Goal: Task Accomplishment & Management: Complete application form

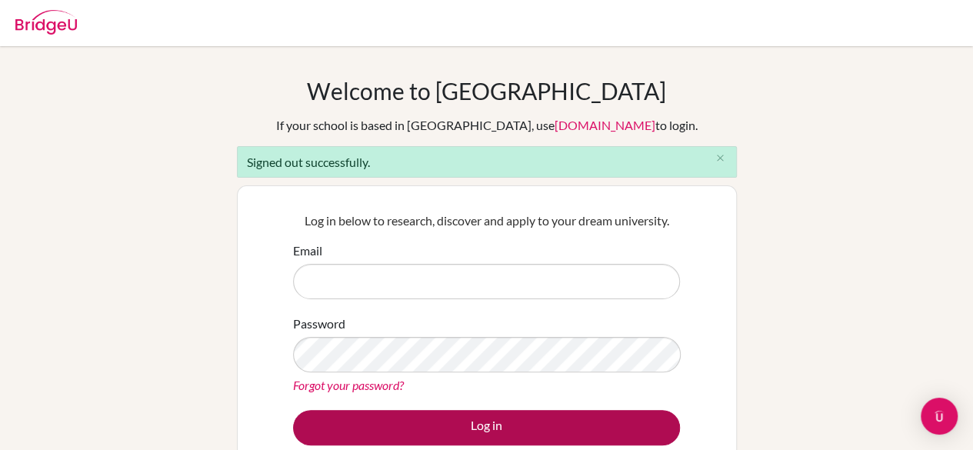
type input "parul.verma@pristineschool.com"
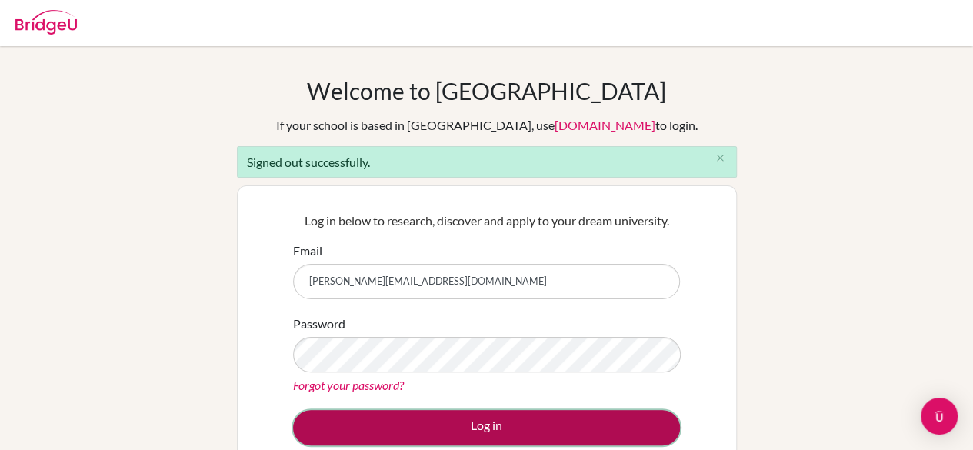
click at [491, 429] on button "Log in" at bounding box center [486, 427] width 387 height 35
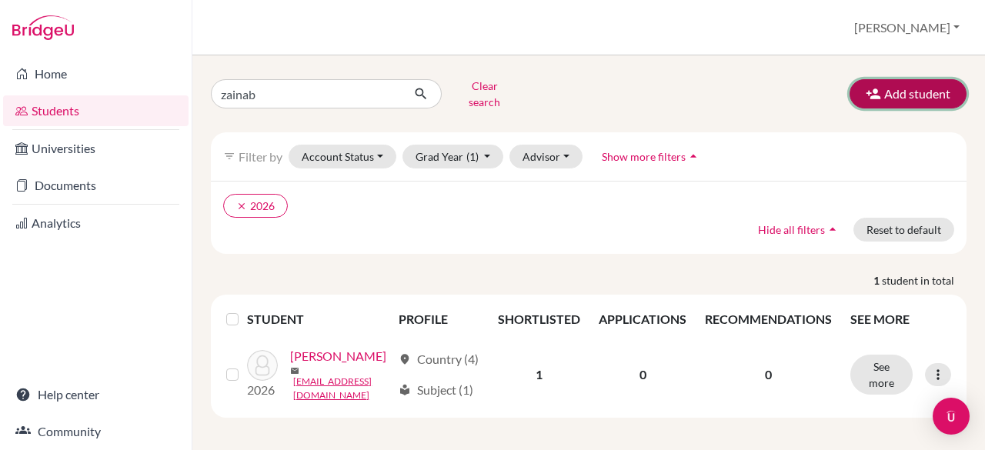
click at [879, 95] on button "Add student" at bounding box center [907, 93] width 117 height 29
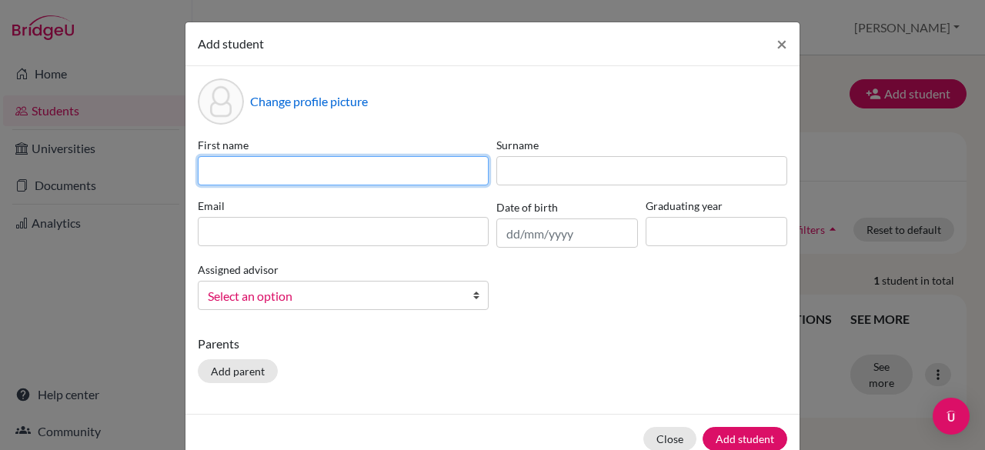
click at [239, 178] on input at bounding box center [343, 170] width 291 height 29
type input "[PERSON_NAME]"
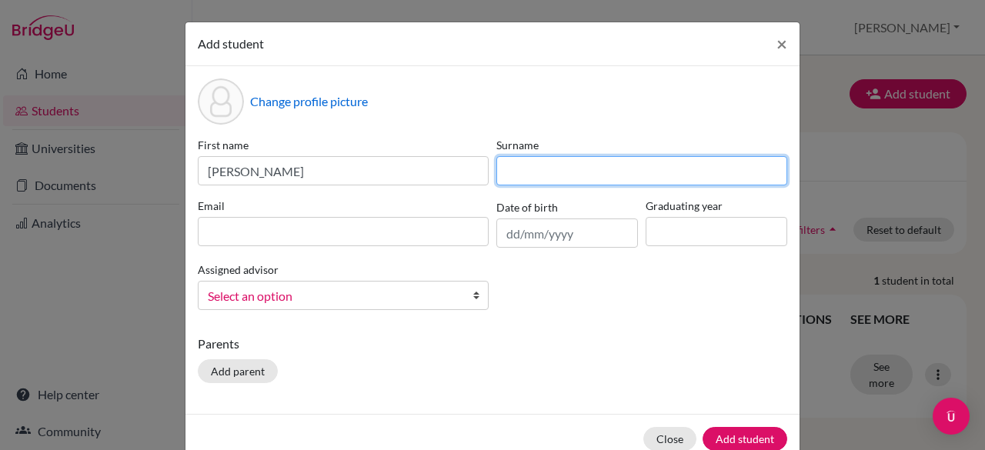
click at [559, 172] on input at bounding box center [641, 170] width 291 height 29
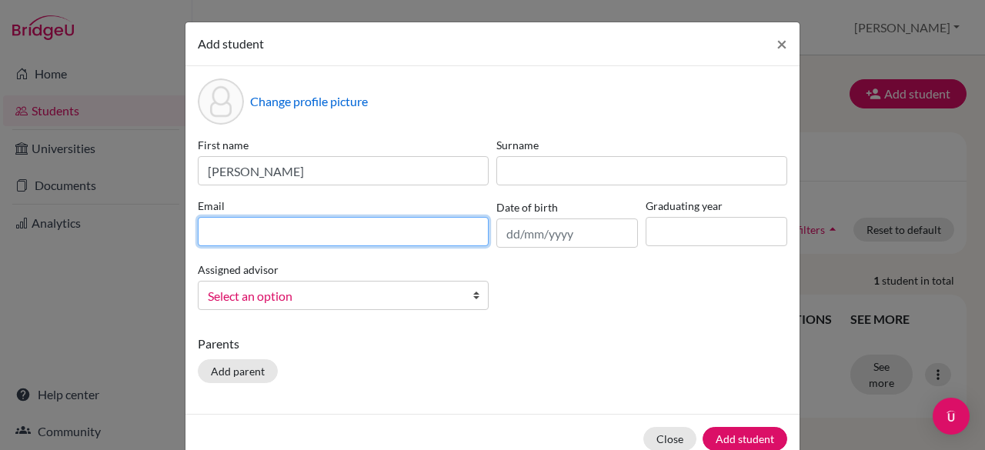
click at [314, 234] on div "Email" at bounding box center [343, 223] width 299 height 50
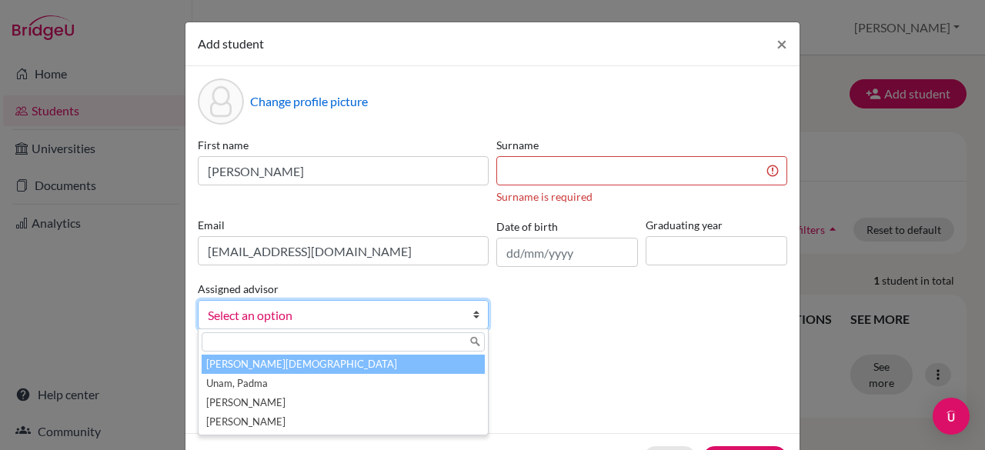
click at [325, 309] on span "Select an option" at bounding box center [333, 315] width 251 height 20
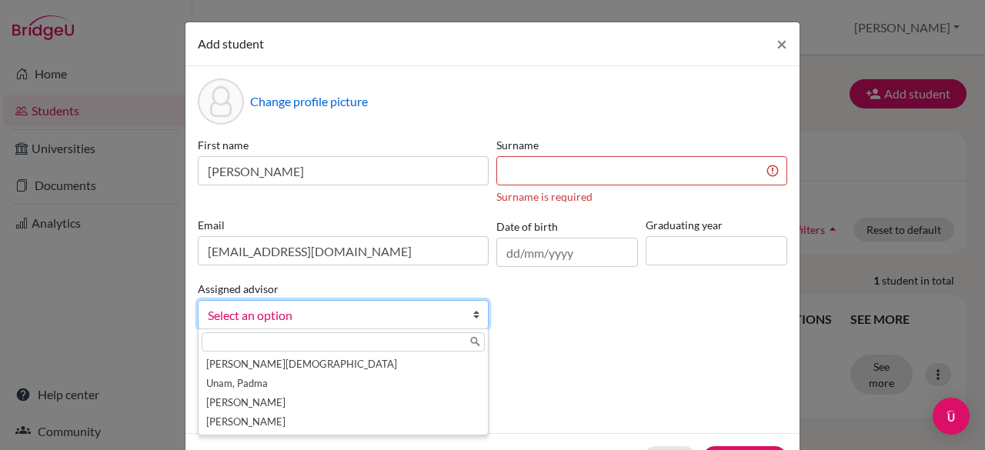
click at [571, 339] on div "First name [PERSON_NAME] Surname Surname is required Email [PERSON_NAME][EMAIL_…" at bounding box center [492, 239] width 597 height 205
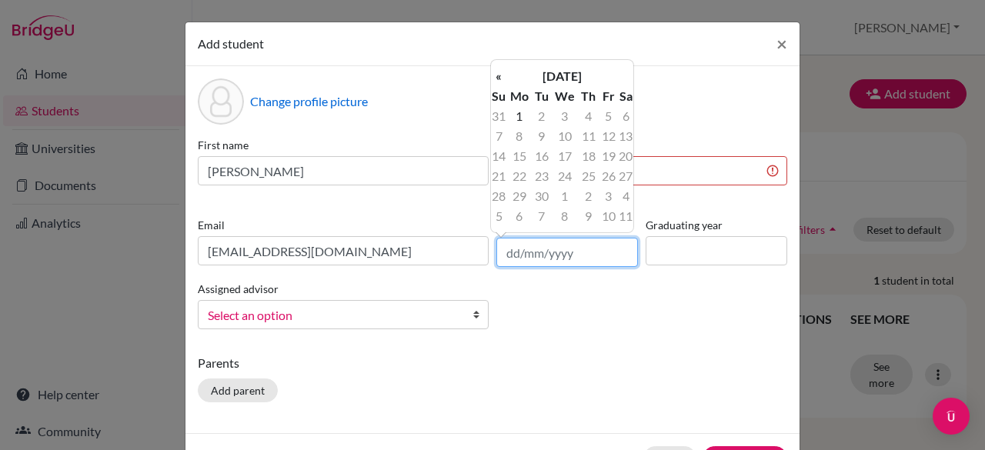
click at [572, 256] on input "text" at bounding box center [567, 252] width 142 height 29
click at [394, 284] on div "Assigned advisor [PERSON_NAME][DEMOGRAPHIC_DATA], [PERSON_NAME] [PERSON_NAME] S…" at bounding box center [343, 304] width 299 height 50
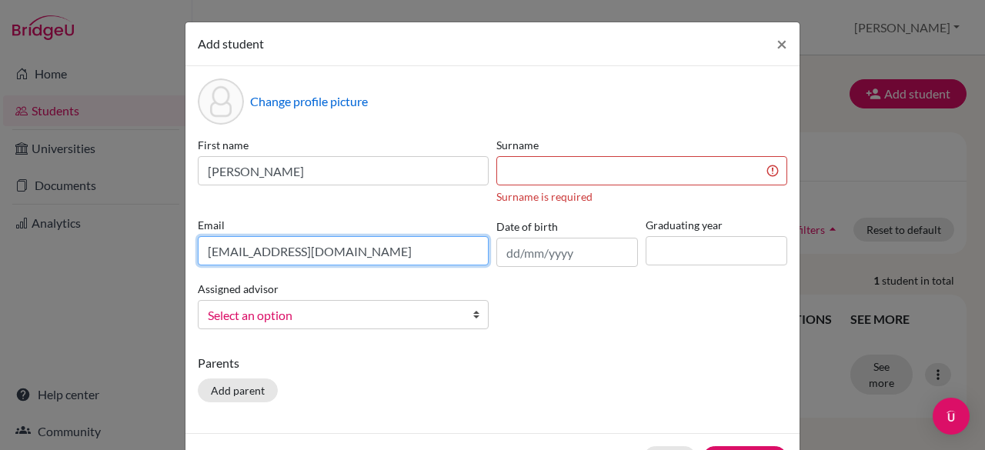
click at [205, 250] on input "[EMAIL_ADDRESS][DOMAIN_NAME]" at bounding box center [343, 250] width 291 height 29
type input "[EMAIL_ADDRESS][DOMAIN_NAME]"
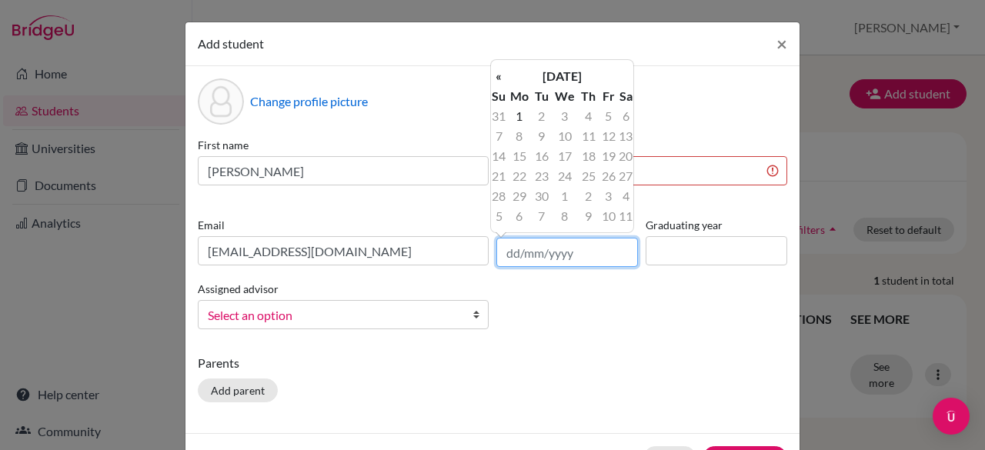
click at [585, 255] on input "text" at bounding box center [567, 252] width 142 height 29
type input "[DATE]"
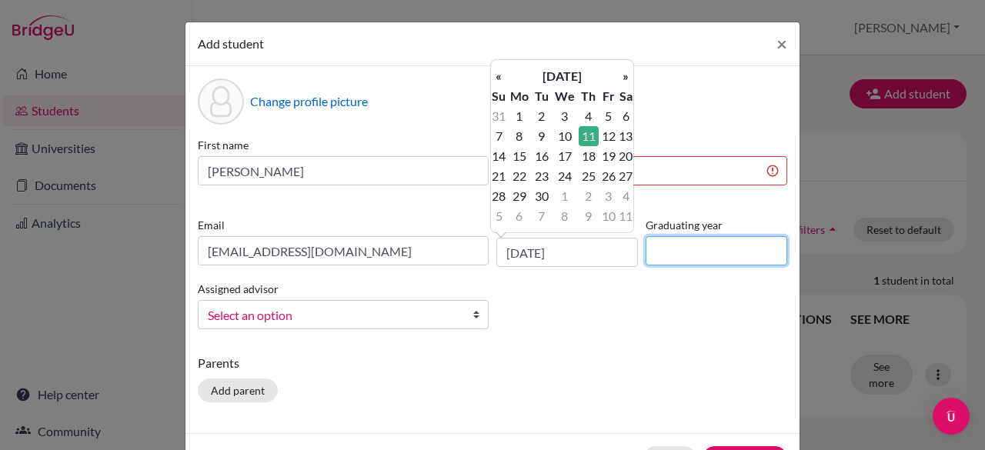
click at [686, 248] on input at bounding box center [717, 250] width 142 height 29
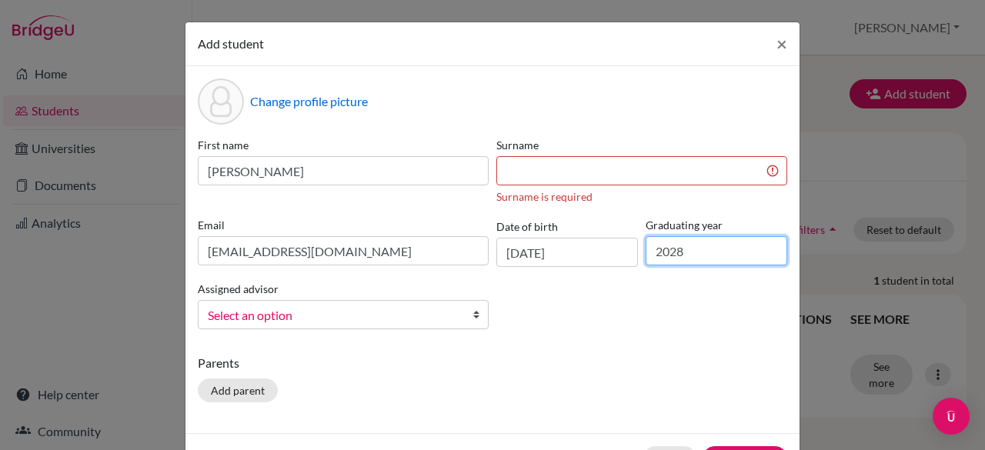
type input "2028"
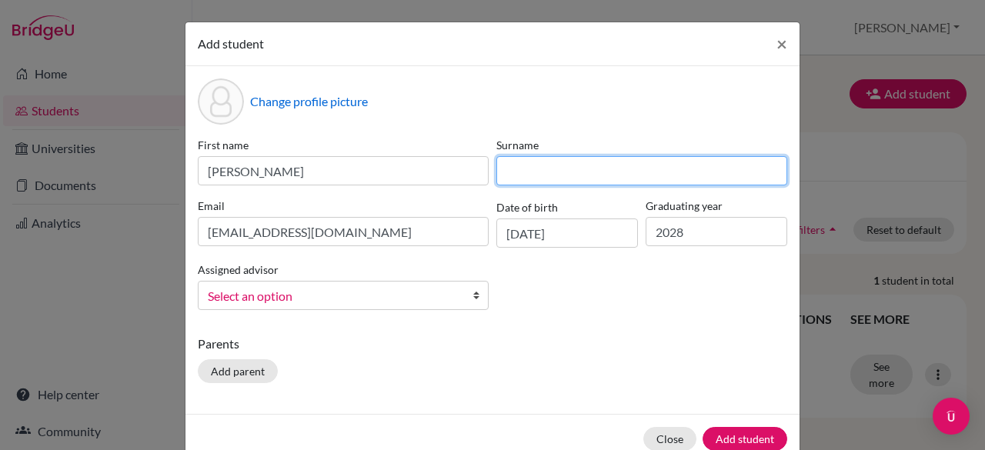
click at [608, 175] on input at bounding box center [641, 170] width 291 height 29
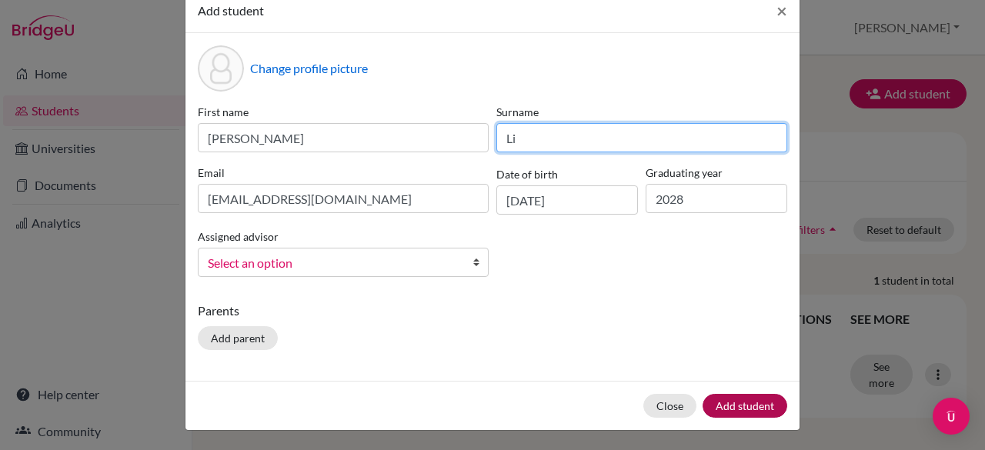
type input "Li"
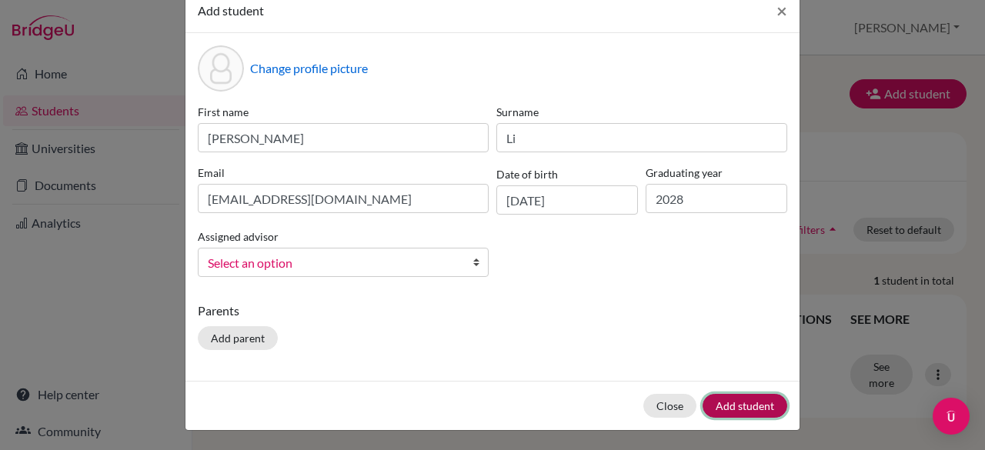
click at [749, 397] on button "Add student" at bounding box center [744, 406] width 85 height 24
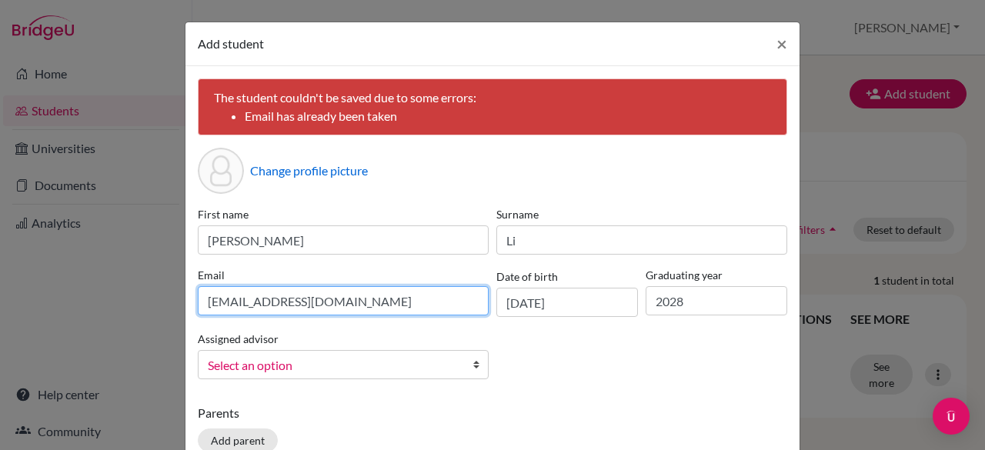
click at [401, 304] on input "[EMAIL_ADDRESS][DOMAIN_NAME]" at bounding box center [343, 300] width 291 height 29
type input "L"
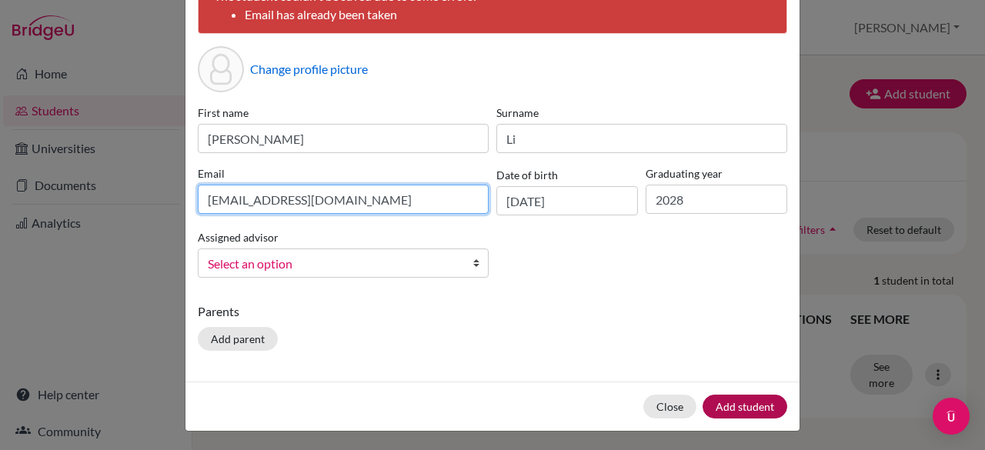
type input "[EMAIL_ADDRESS][DOMAIN_NAME]"
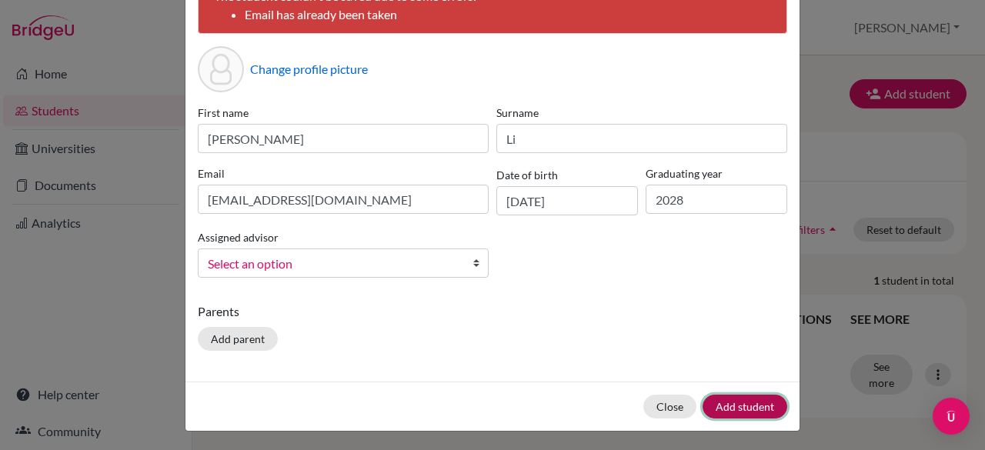
click at [749, 407] on button "Add student" at bounding box center [744, 407] width 85 height 24
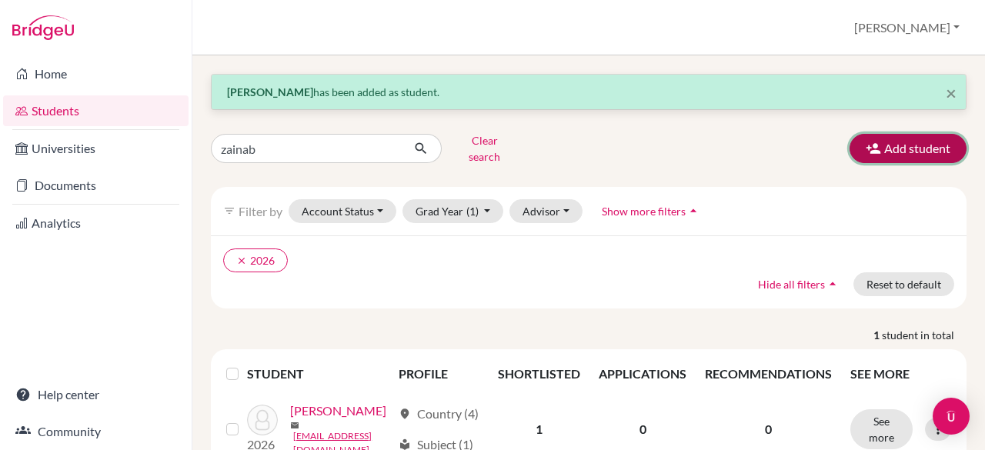
click at [907, 147] on button "Add student" at bounding box center [907, 148] width 117 height 29
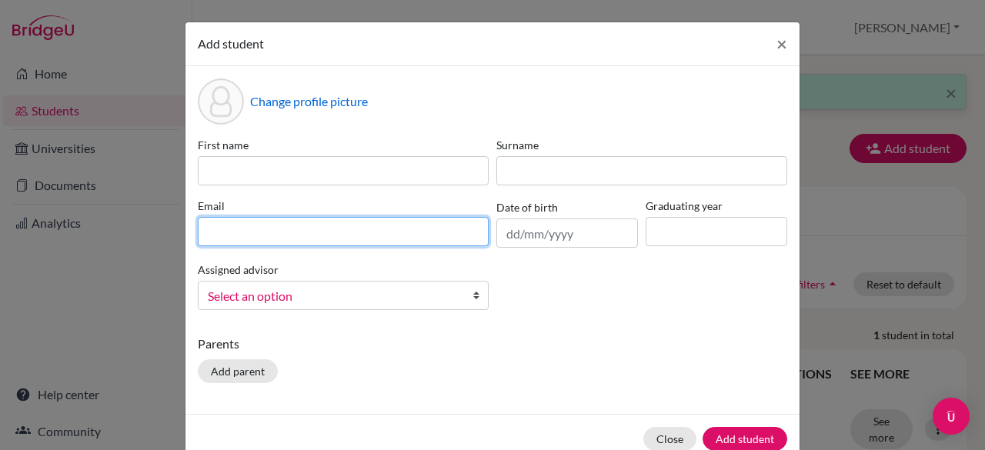
click at [326, 224] on input at bounding box center [343, 231] width 291 height 29
type input "[EMAIL_ADDRESS][DOMAIN_NAME]"
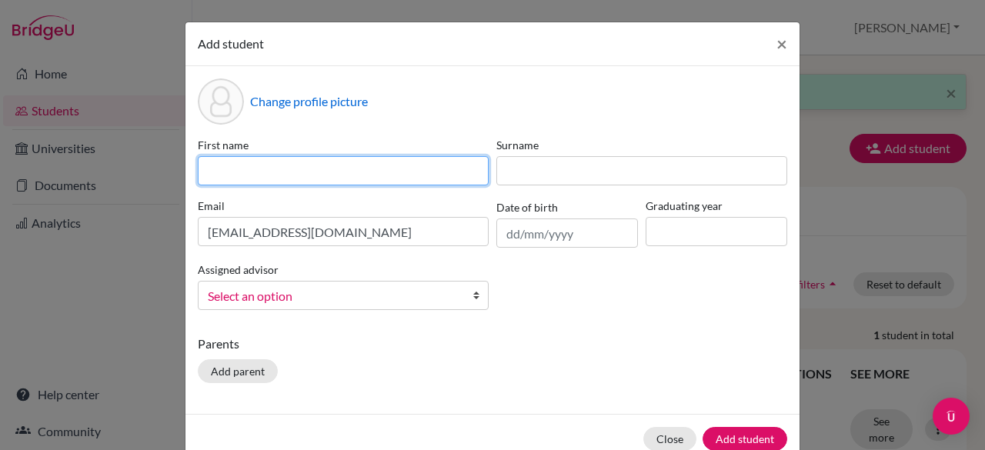
click at [411, 165] on input at bounding box center [343, 170] width 291 height 29
type input "Eowynbelle"
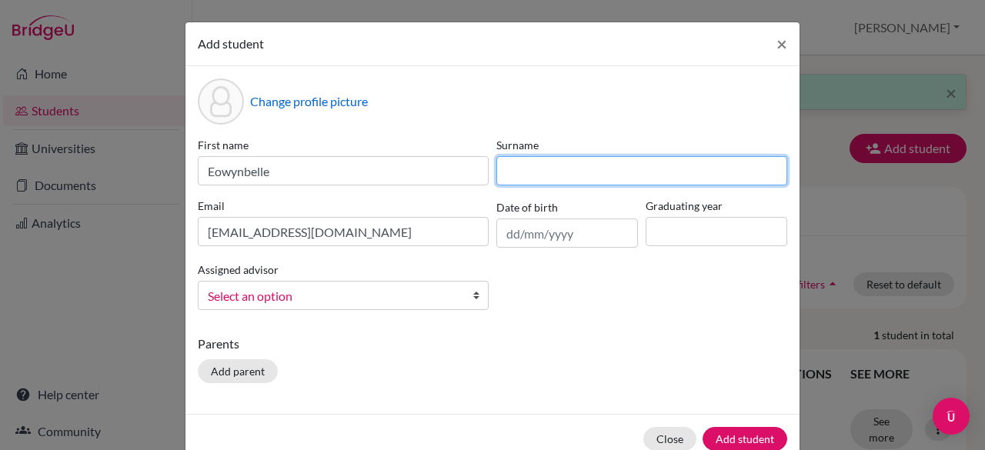
click at [549, 178] on input at bounding box center [641, 170] width 291 height 29
type input "[PERSON_NAME]"
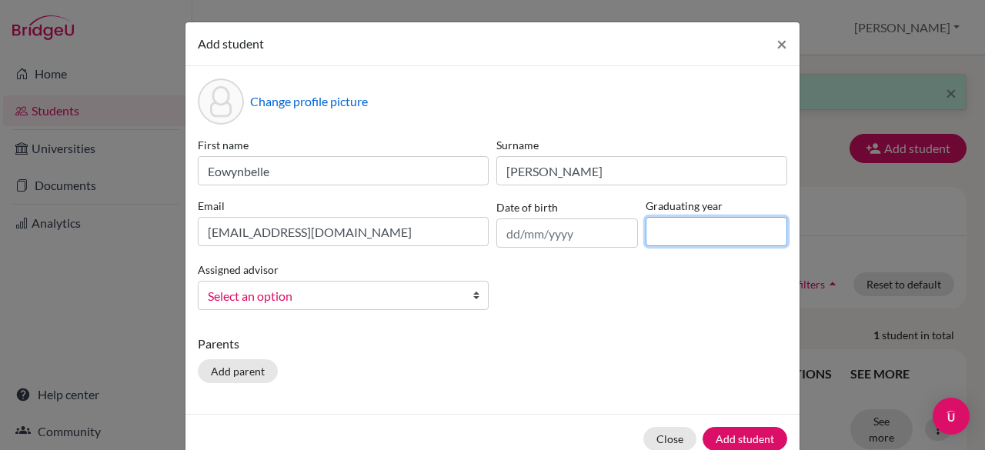
click at [702, 237] on input at bounding box center [717, 231] width 142 height 29
type input "2028"
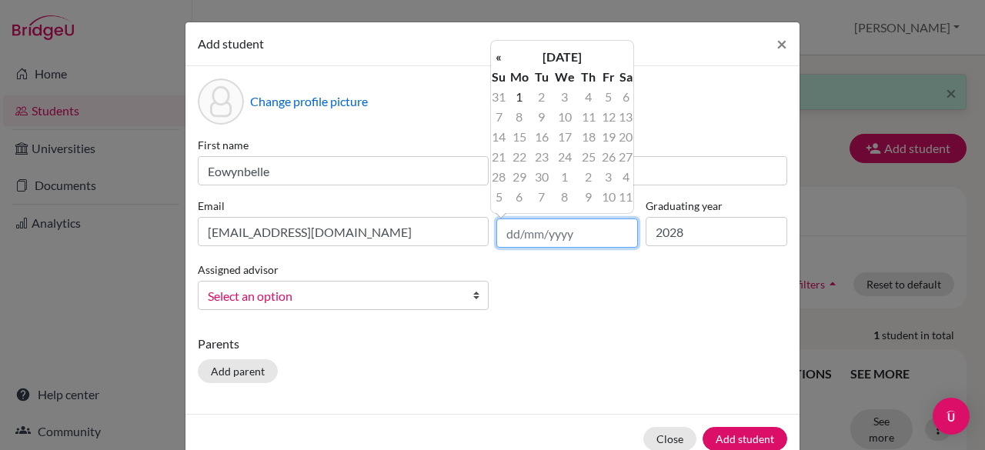
click at [560, 238] on input "text" at bounding box center [567, 233] width 142 height 29
click at [503, 55] on th "«" at bounding box center [498, 57] width 15 height 20
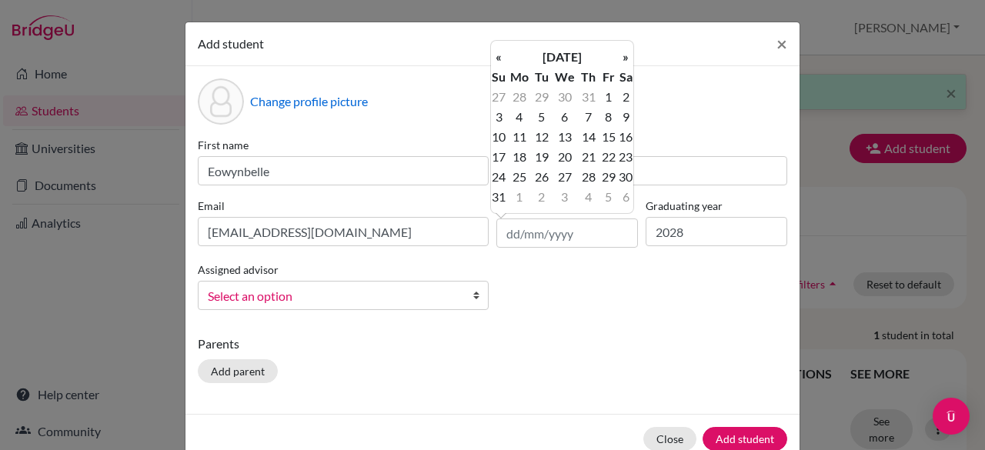
click at [503, 55] on th "«" at bounding box center [498, 57] width 15 height 20
click at [545, 58] on th "[DATE]" at bounding box center [562, 57] width 112 height 20
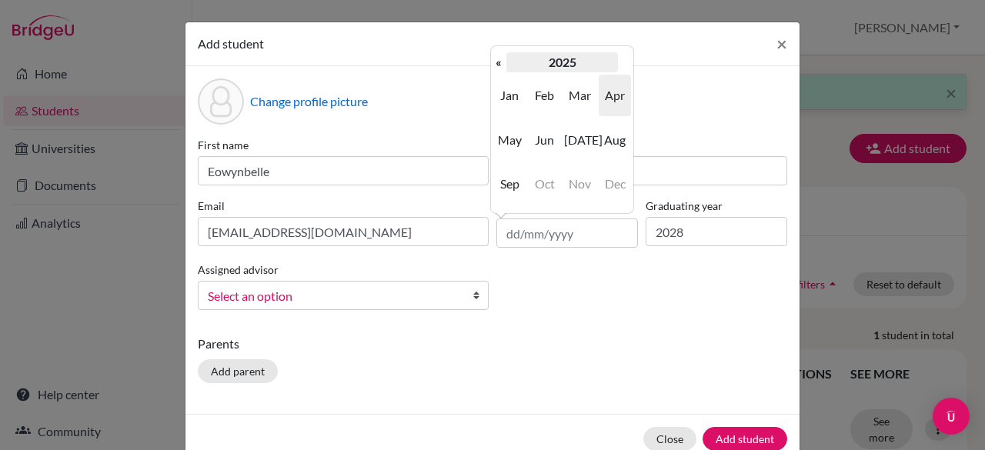
click at [507, 70] on th "2025" at bounding box center [562, 62] width 112 height 20
click at [507, 70] on th "[DATE]-[DATE]" at bounding box center [562, 62] width 112 height 20
click at [555, 61] on th "[DATE]-[DATE]" at bounding box center [562, 62] width 112 height 20
click at [496, 65] on th "«" at bounding box center [498, 62] width 15 height 20
click at [535, 64] on th "[DATE]-[DATE]" at bounding box center [562, 62] width 112 height 20
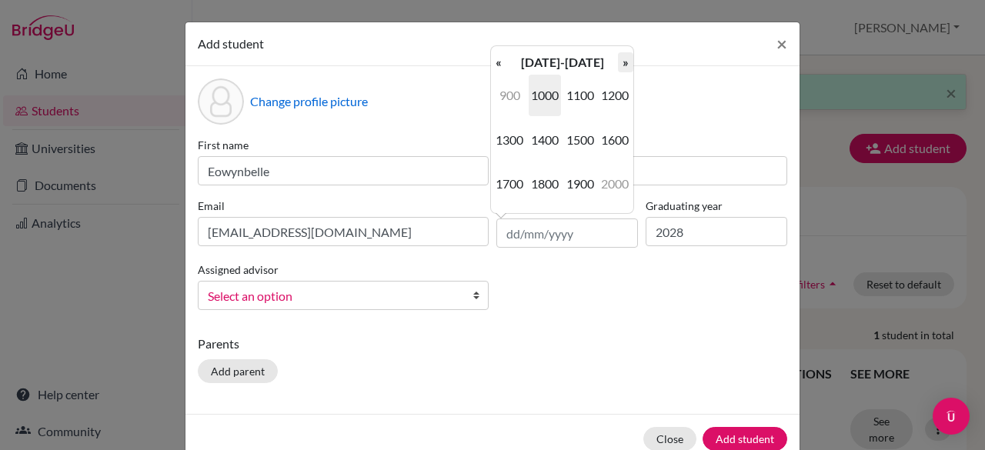
click at [620, 64] on th "»" at bounding box center [625, 62] width 15 height 20
click at [549, 55] on th "[DATE]-2900" at bounding box center [562, 62] width 112 height 20
click at [566, 329] on div "Change profile picture First name [PERSON_NAME] [PERSON_NAME] Email [EMAIL_ADDR…" at bounding box center [492, 240] width 614 height 348
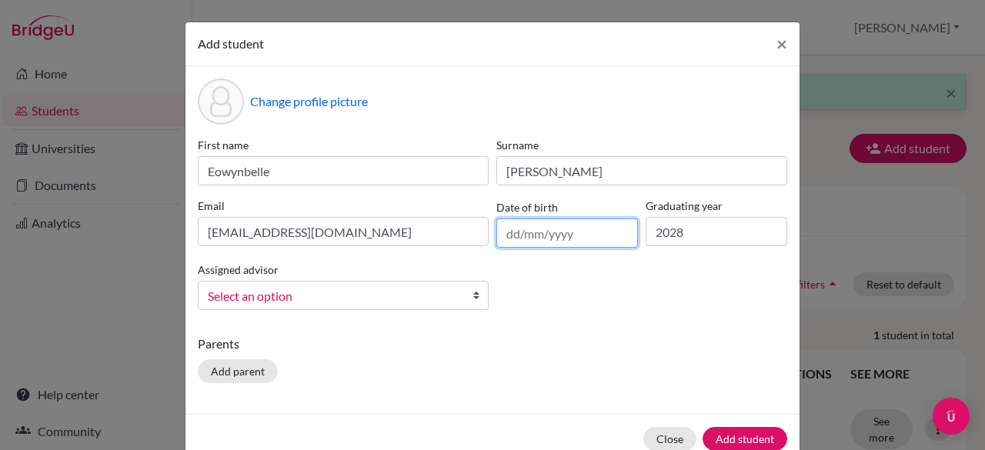
click at [543, 230] on input "text" at bounding box center [567, 233] width 142 height 29
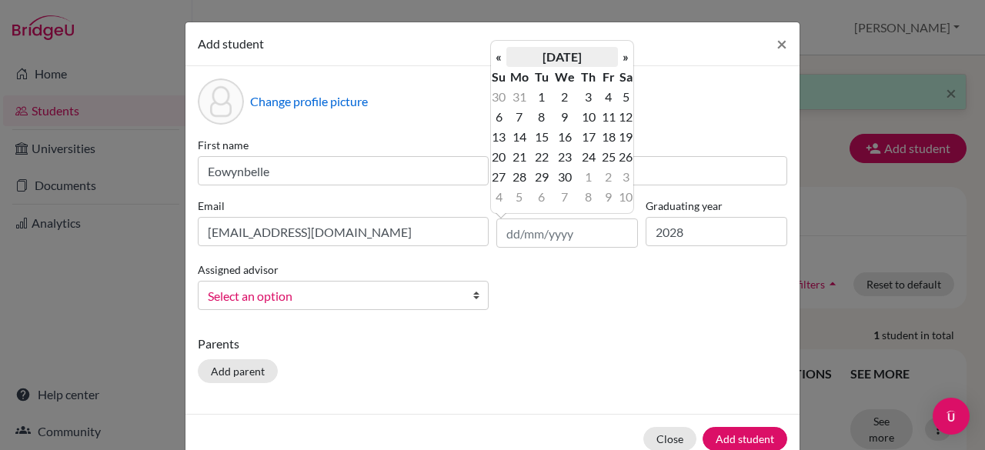
click at [560, 52] on th "[DATE]" at bounding box center [562, 57] width 112 height 20
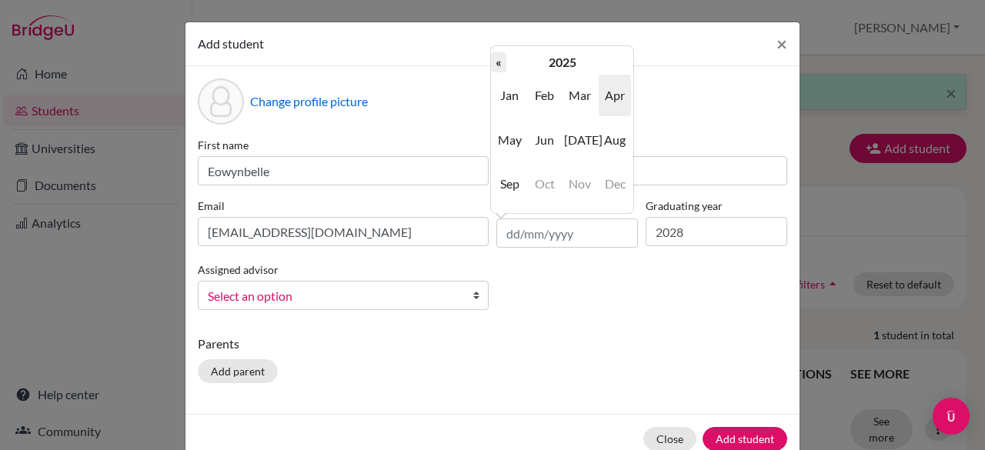
click at [498, 63] on th "«" at bounding box center [498, 62] width 15 height 20
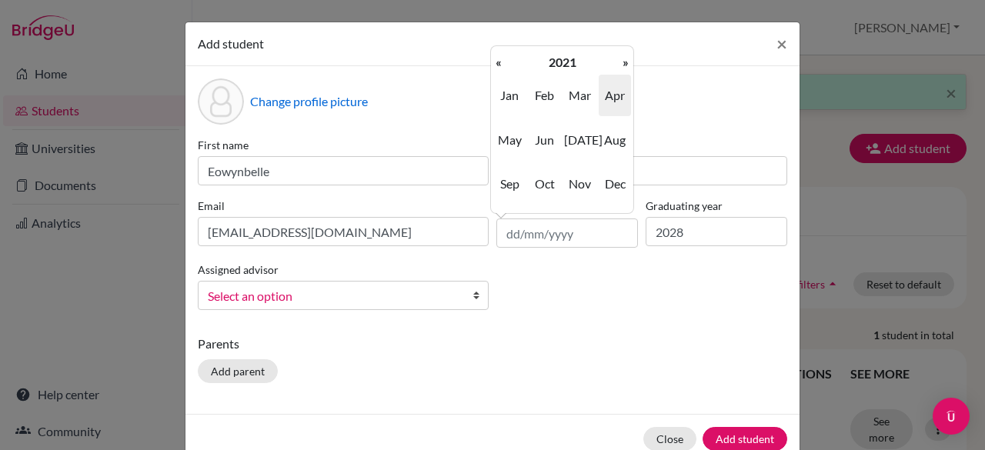
click at [498, 63] on th "«" at bounding box center [498, 62] width 15 height 20
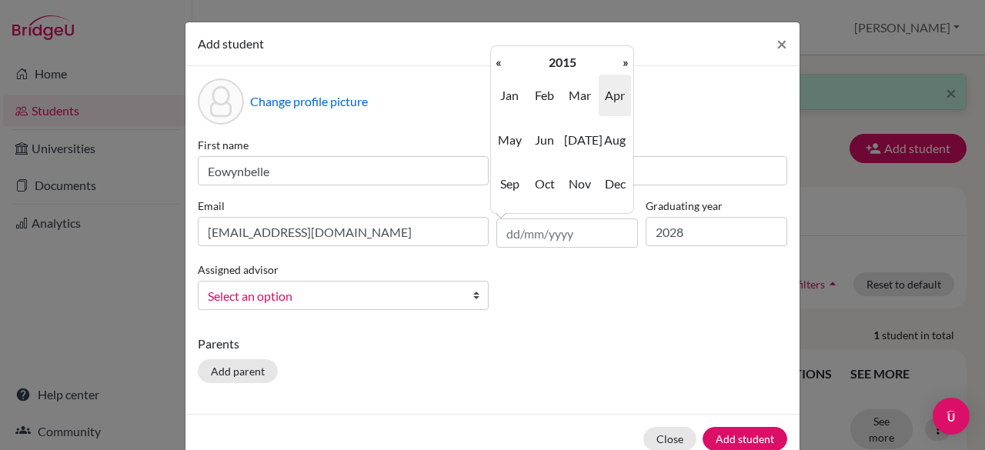
click at [498, 63] on th "«" at bounding box center [498, 62] width 15 height 20
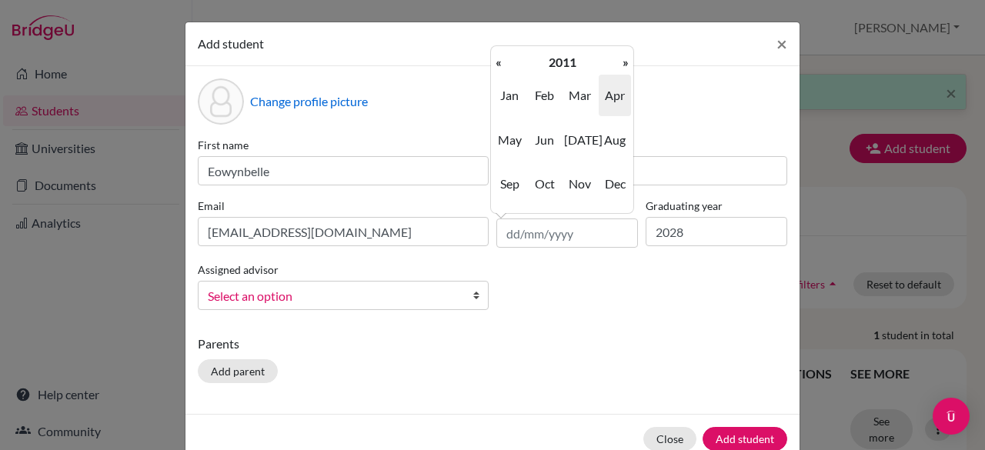
click at [498, 63] on th "«" at bounding box center [498, 62] width 15 height 20
click at [622, 61] on th "»" at bounding box center [625, 62] width 15 height 20
click at [508, 96] on span "Jan" at bounding box center [509, 96] width 32 height 42
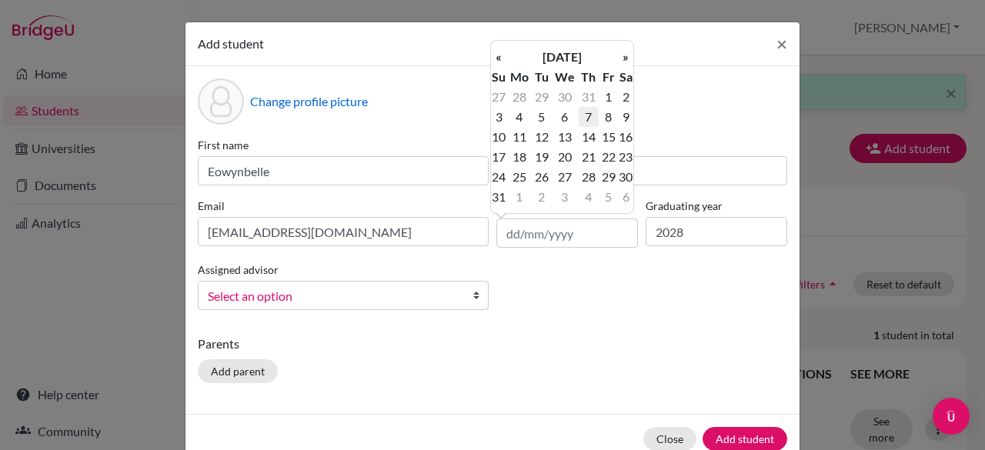
click at [588, 118] on td "7" at bounding box center [589, 117] width 20 height 20
type input "[DATE]"
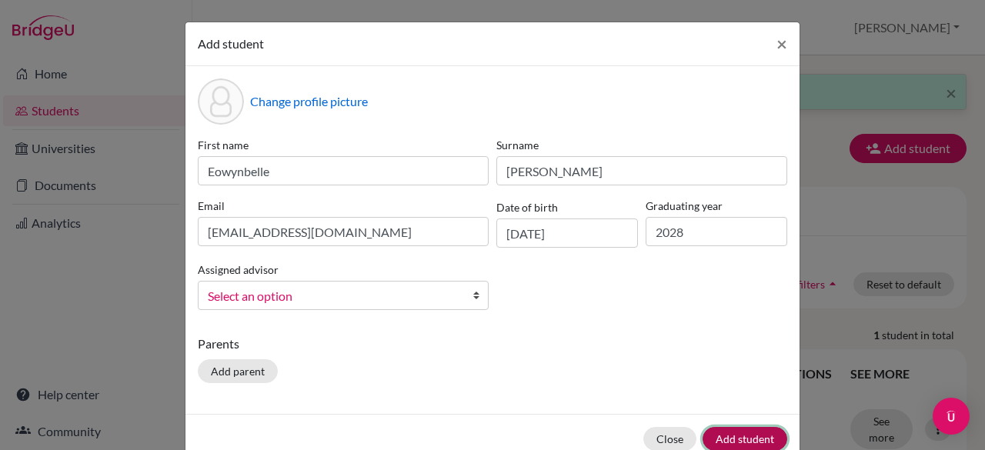
click at [748, 441] on button "Add student" at bounding box center [744, 439] width 85 height 24
